Goal: Transaction & Acquisition: Purchase product/service

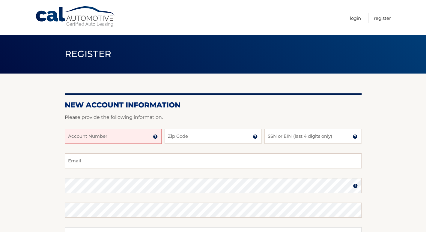
click at [144, 135] on input "Account Number" at bounding box center [113, 136] width 97 height 15
type input "44455980325"
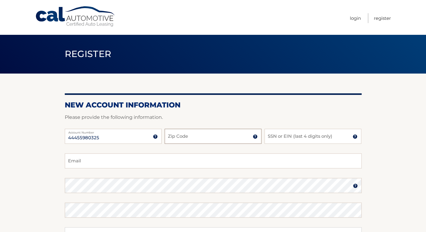
click at [192, 139] on input "Zip Code" at bounding box center [213, 136] width 97 height 15
type input "08854"
click at [271, 136] on input "SSN or EIN (last 4 digits only)" at bounding box center [312, 136] width 97 height 15
type input "7619"
click at [230, 161] on input "Email" at bounding box center [213, 160] width 297 height 15
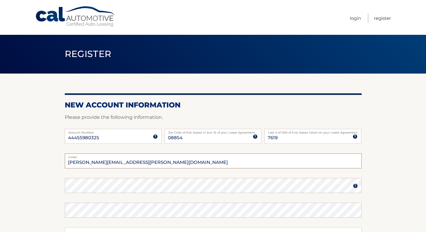
type input "kathryn.kopp@gmail.com"
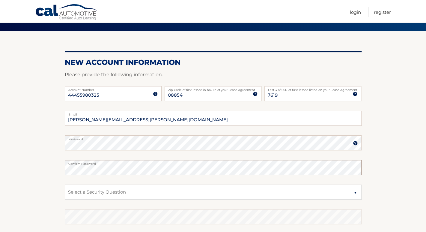
scroll to position [51, 0]
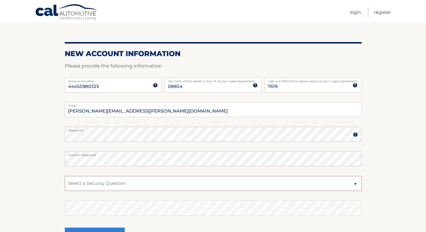
select select "2"
click option "What is your mother’s maiden name?" at bounding box center [0, 0] width 0 height 0
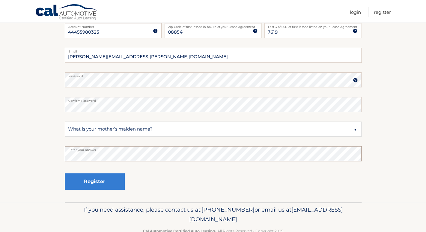
scroll to position [109, 0]
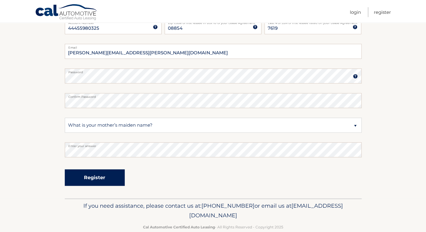
click at [95, 178] on button "Register" at bounding box center [95, 177] width 60 height 16
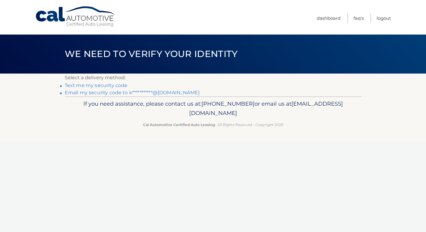
click at [100, 85] on link "Text me my security code" at bounding box center [96, 85] width 63 height 6
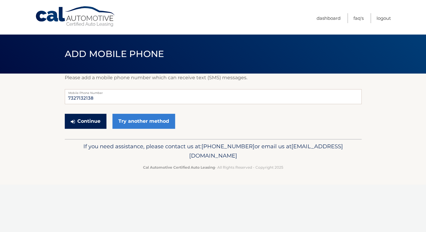
click at [91, 121] on button "Continue" at bounding box center [86, 121] width 42 height 15
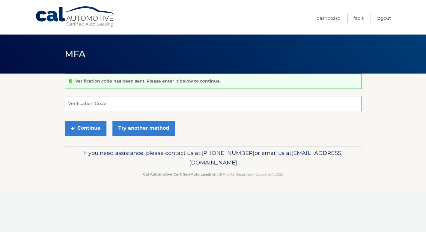
click at [96, 104] on input "Verification Code" at bounding box center [213, 103] width 297 height 15
type input "294311"
click at [86, 126] on button "Continue" at bounding box center [86, 127] width 42 height 15
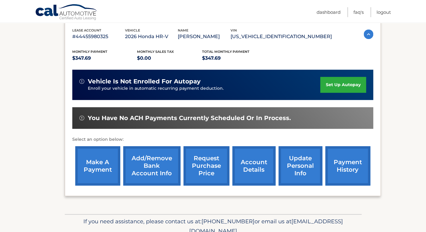
scroll to position [104, 0]
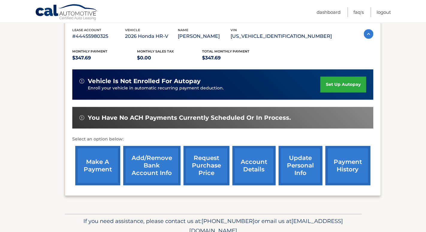
click at [99, 173] on link "make a payment" at bounding box center [97, 165] width 45 height 39
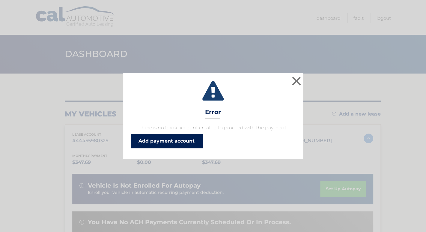
click at [161, 136] on link "Add payment account" at bounding box center [167, 141] width 72 height 14
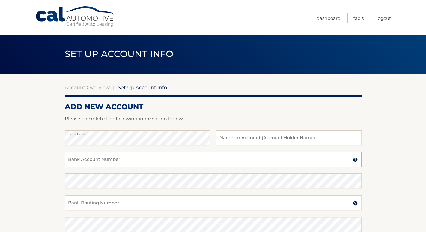
click at [160, 164] on input "Bank Account Number" at bounding box center [213, 159] width 297 height 15
type input "812864141"
click at [164, 199] on input "Bank Routing Number" at bounding box center [213, 202] width 297 height 15
type input "221283512"
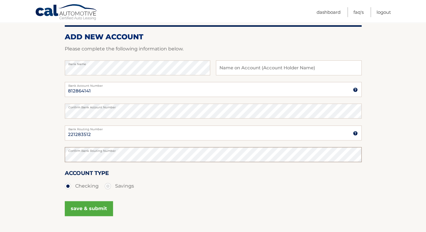
scroll to position [71, 0]
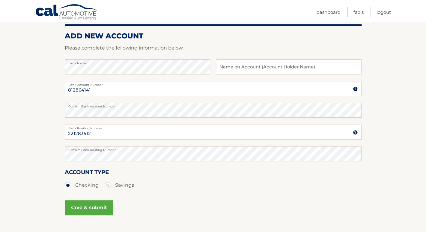
click at [97, 206] on button "save & submit" at bounding box center [89, 207] width 48 height 15
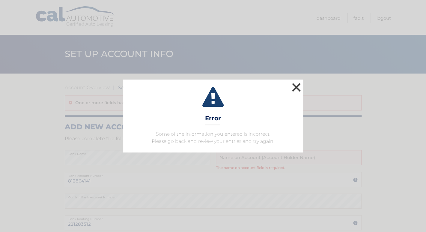
click at [296, 86] on button "×" at bounding box center [296, 87] width 12 height 12
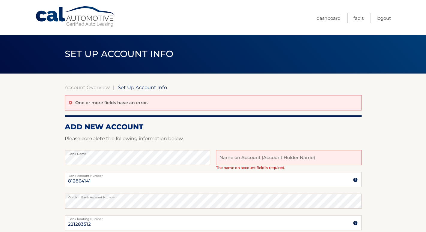
click at [258, 153] on input "text" at bounding box center [288, 157] width 145 height 15
click at [254, 159] on input "text" at bounding box center [288, 157] width 145 height 15
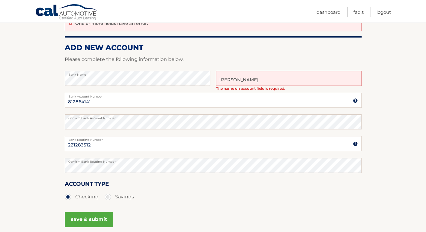
scroll to position [98, 0]
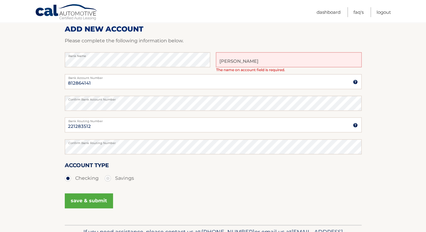
type input "[PERSON_NAME]"
click at [97, 204] on button "save & submit" at bounding box center [89, 200] width 48 height 15
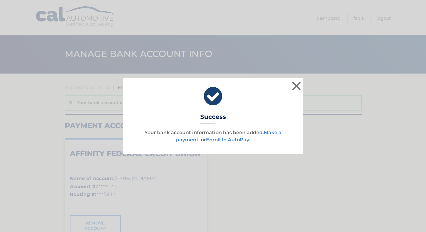
click at [275, 134] on link "Make a payment" at bounding box center [228, 135] width 105 height 13
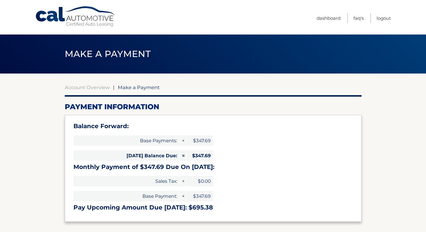
select select "Njg4Y2JiYTAtYmYyNC00ZWNlLWJhYzAtZGFmNDMxMDBkNzRl"
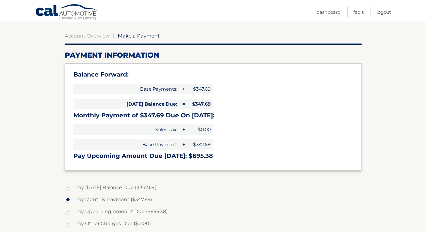
scroll to position [51, 0]
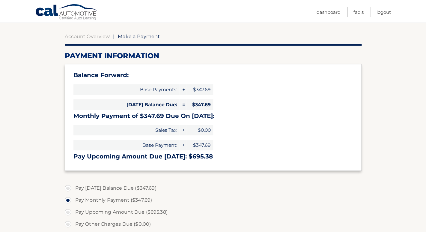
click at [69, 188] on label "Pay [DATE] Balance Due ($347.69)" at bounding box center [213, 188] width 297 height 12
click at [69, 188] on input "Pay [DATE] Balance Due ($347.69)" at bounding box center [70, 187] width 6 height 10
radio input "true"
click at [69, 199] on label "Pay Monthly Payment ($347.69)" at bounding box center [213, 200] width 297 height 12
click at [69, 199] on input "Pay Monthly Payment ($347.69)" at bounding box center [70, 199] width 6 height 10
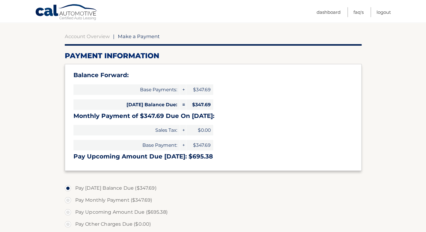
radio input "true"
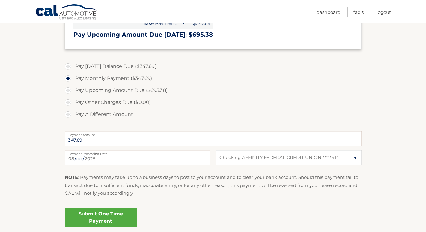
scroll to position [173, 0]
click at [90, 215] on link "Submit One Time Payment" at bounding box center [101, 216] width 72 height 19
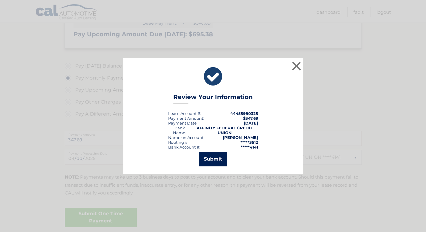
click at [215, 157] on button "Submit" at bounding box center [213, 159] width 28 height 14
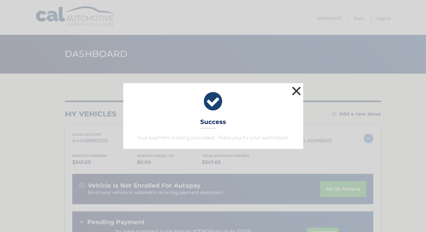
click at [298, 92] on button "×" at bounding box center [296, 91] width 12 height 12
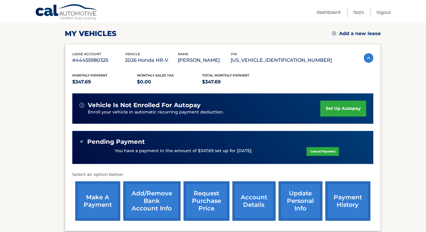
scroll to position [81, 0]
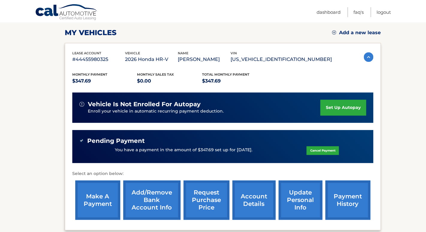
click at [240, 153] on div "You have a payment in the amount of $347.69 set up for 8/29/2025. Cancel Payment" at bounding box center [222, 149] width 287 height 11
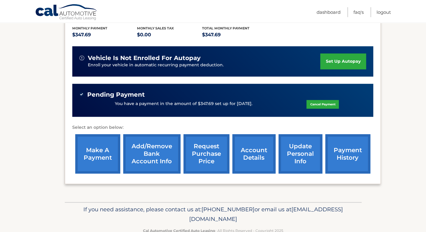
scroll to position [136, 0]
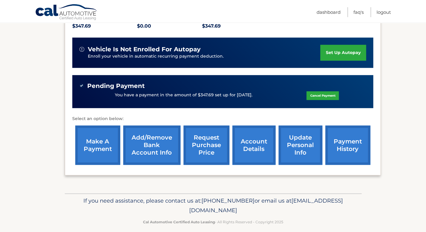
click at [329, 143] on link "payment history" at bounding box center [347, 144] width 45 height 39
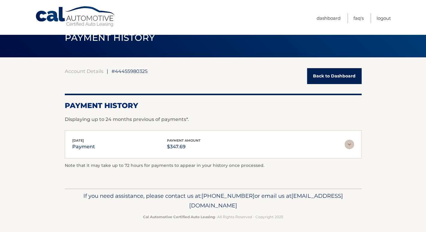
scroll to position [18, 0]
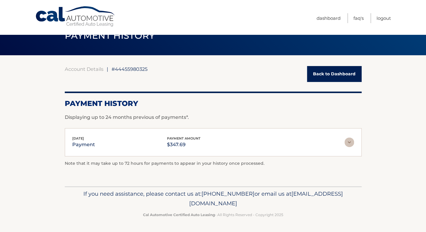
click at [350, 141] on img at bounding box center [349, 142] width 10 height 10
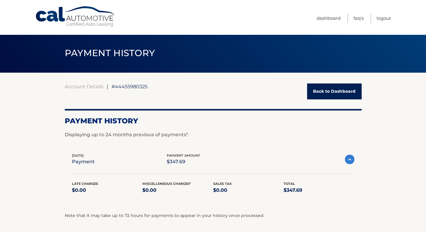
scroll to position [0, 0]
